Goal: Navigation & Orientation: Find specific page/section

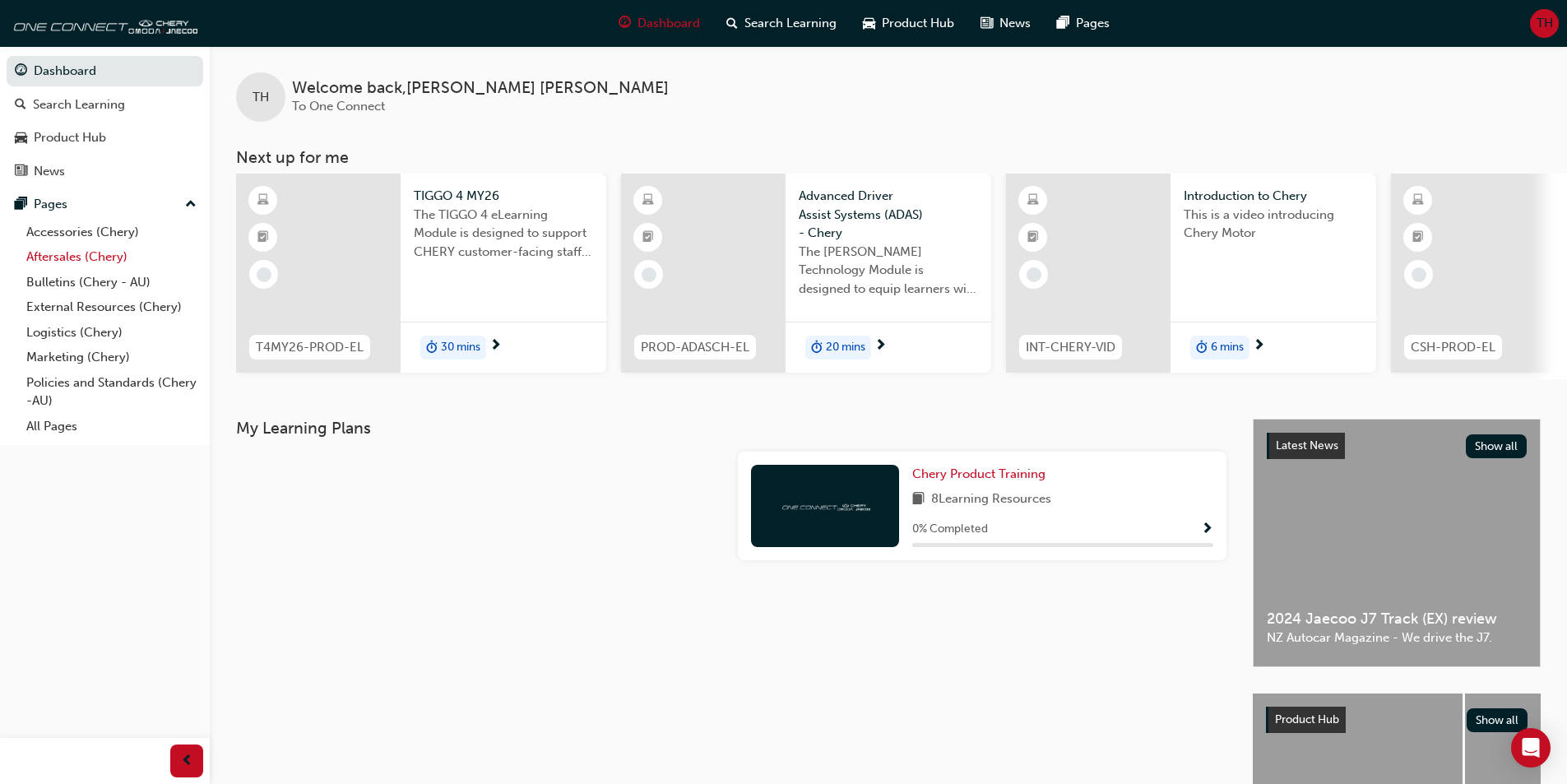
click at [55, 258] on link "Aftersales (Chery)" at bounding box center [111, 257] width 183 height 25
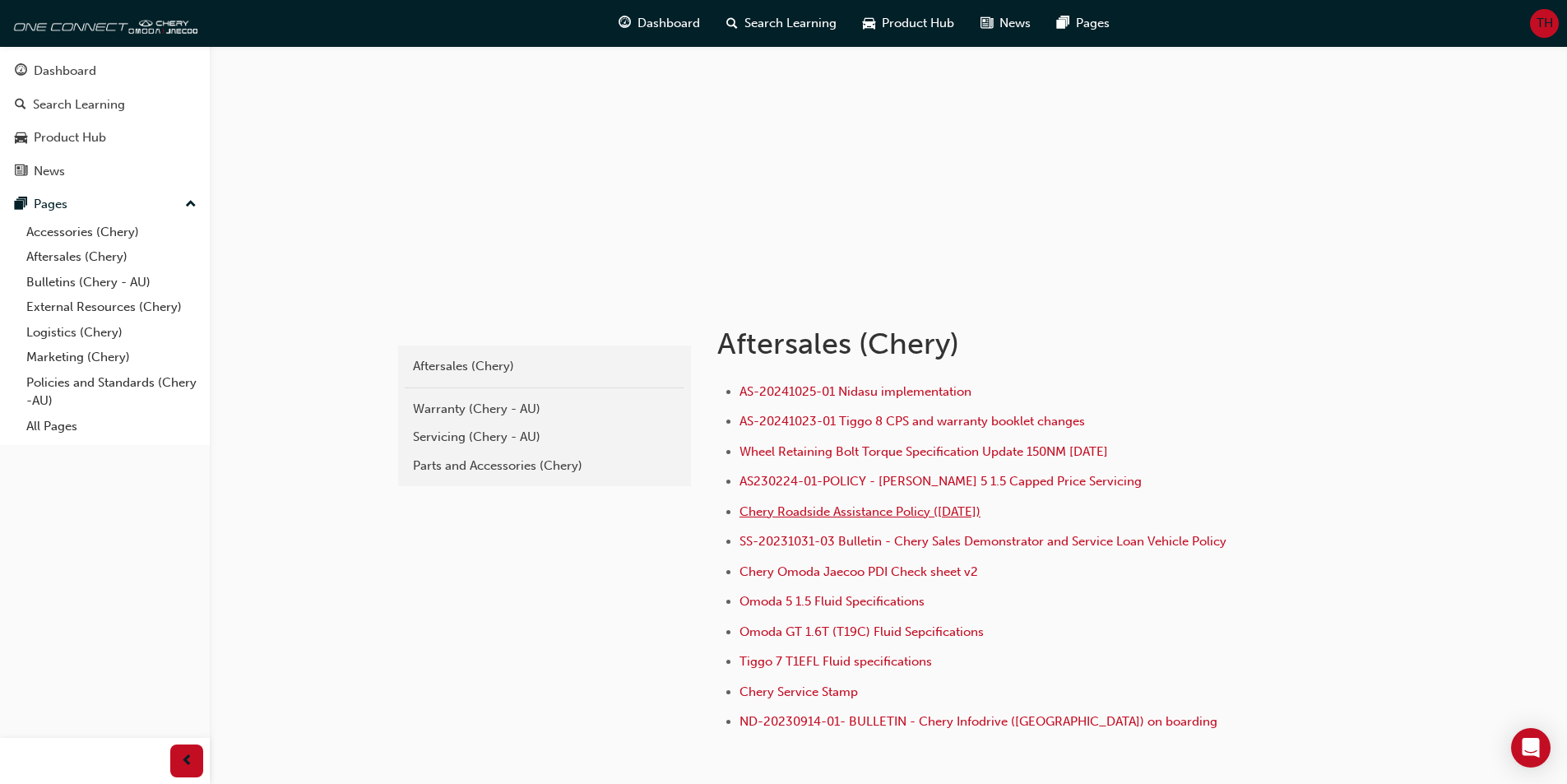
scroll to position [165, 0]
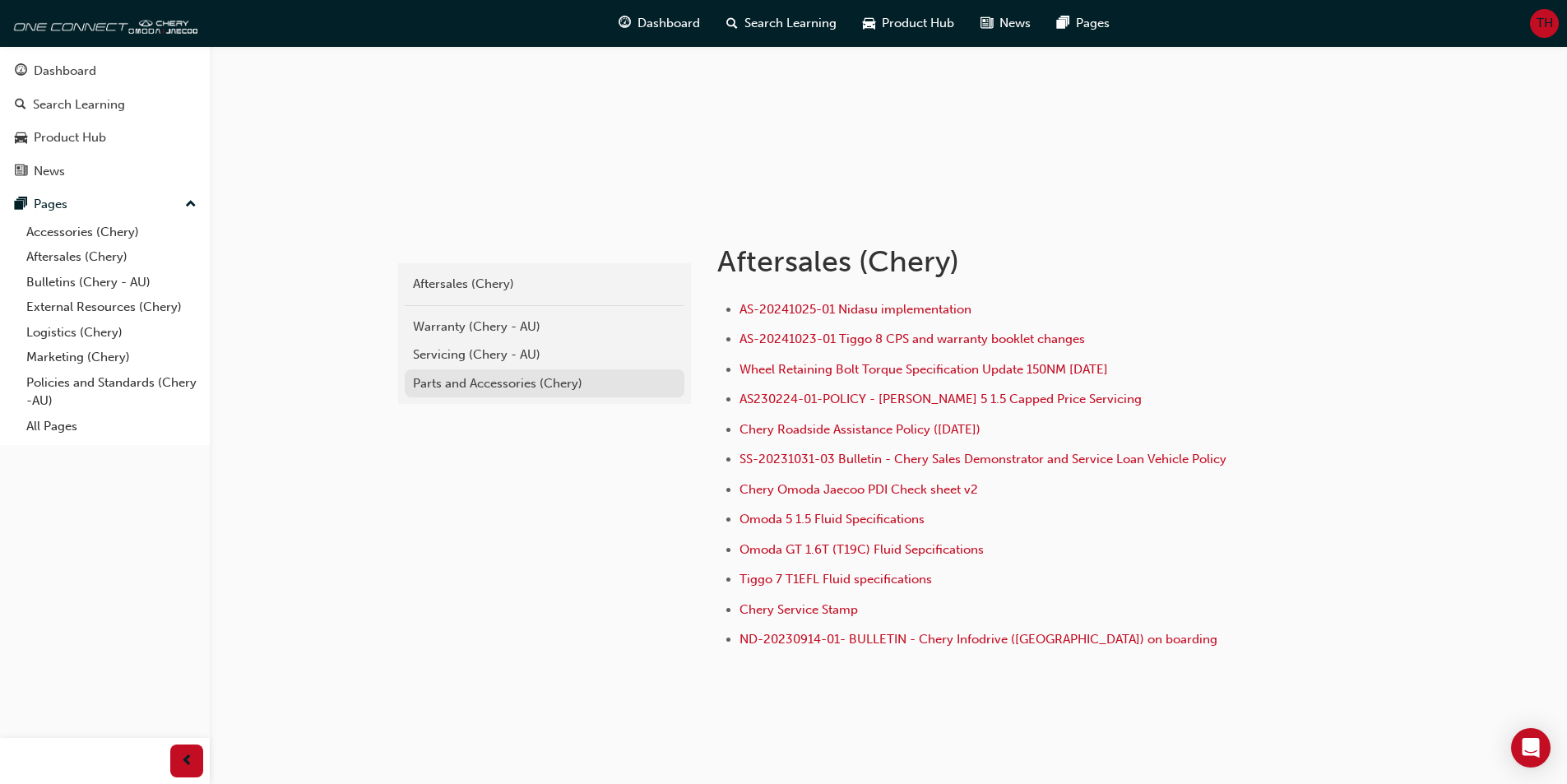
click at [501, 388] on div "Parts and Accessories (Chery)" at bounding box center [545, 384] width 263 height 19
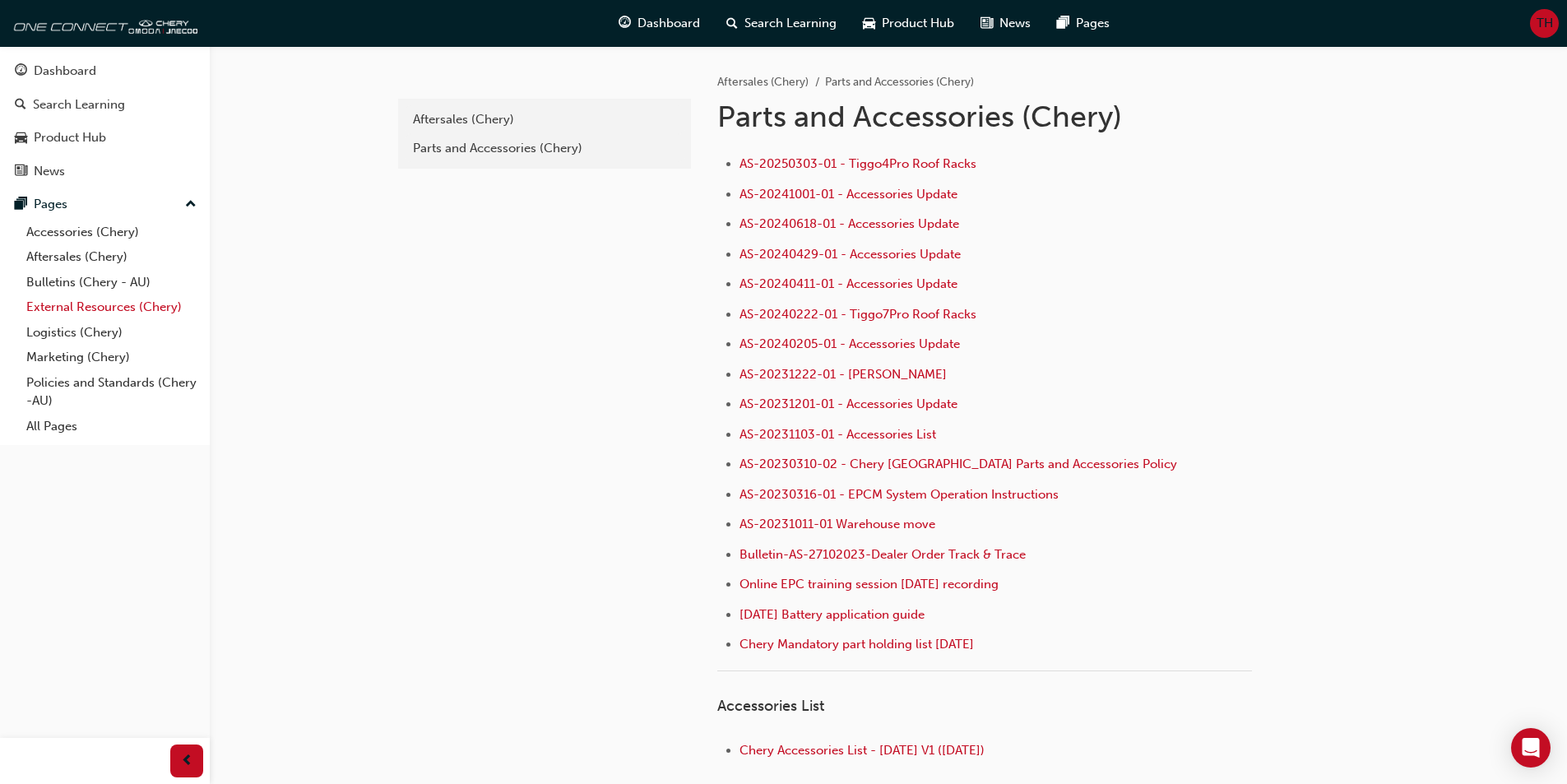
click at [75, 303] on link "External Resources (Chery)" at bounding box center [111, 307] width 183 height 25
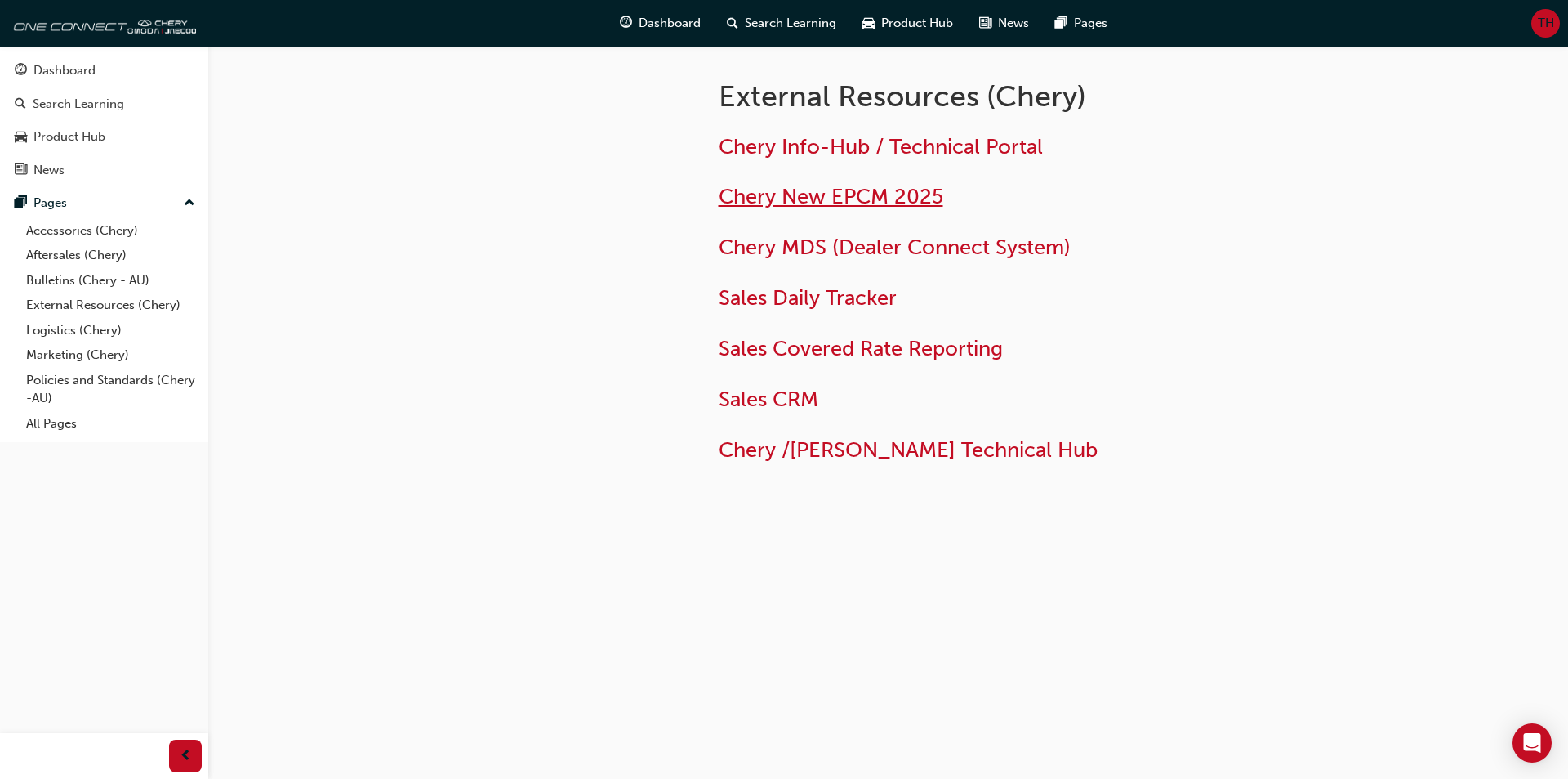
click at [877, 193] on span "Chery New EPCM 2025" at bounding box center [831, 196] width 225 height 25
